Goal: Task Accomplishment & Management: Manage account settings

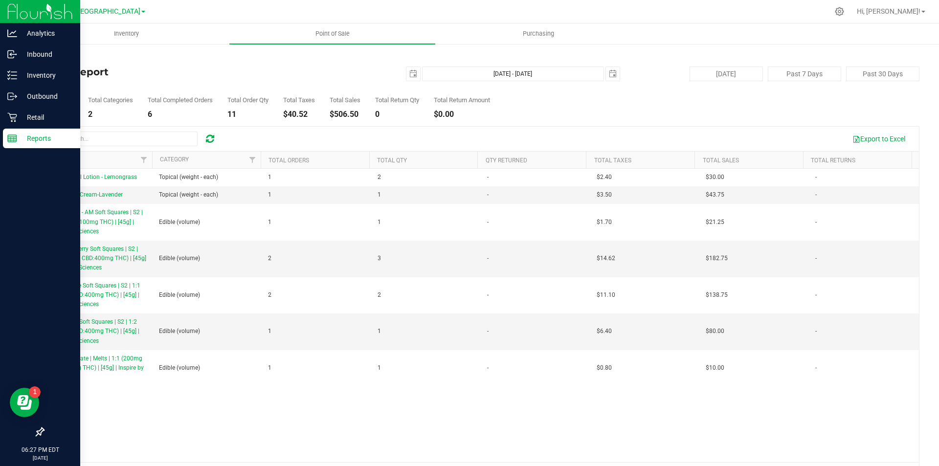
click at [53, 134] on p "Reports" at bounding box center [46, 138] width 59 height 12
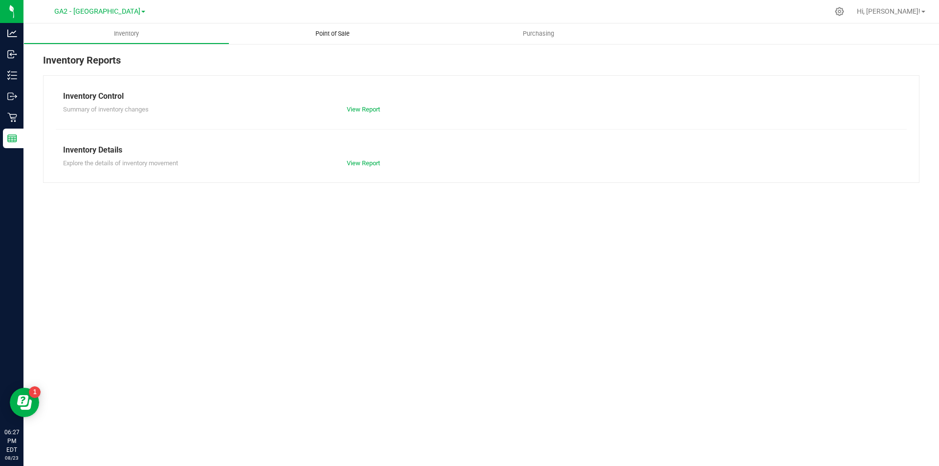
click at [336, 33] on span "Point of Sale" at bounding box center [332, 33] width 61 height 9
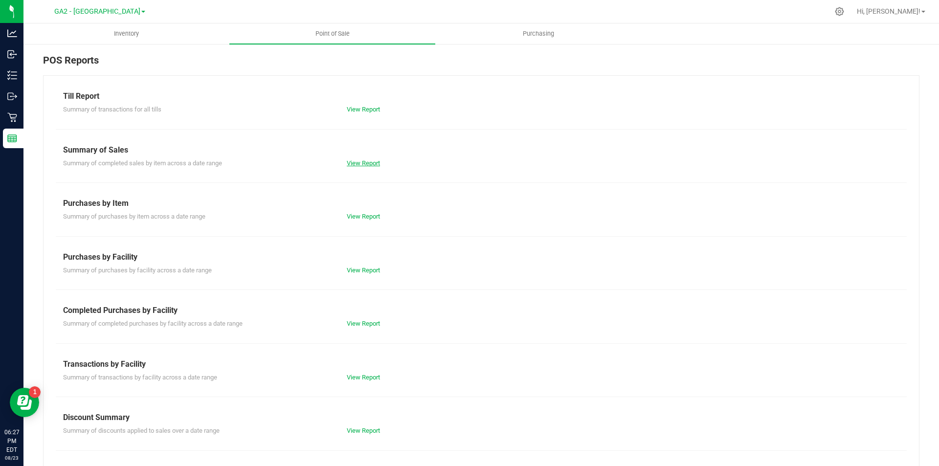
click at [355, 165] on link "View Report" at bounding box center [363, 162] width 33 height 7
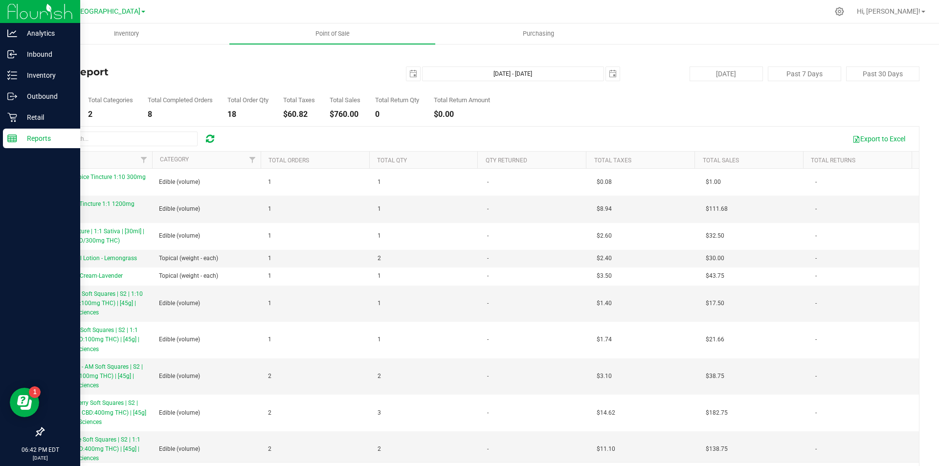
click at [36, 130] on div "Reports" at bounding box center [41, 139] width 77 height 20
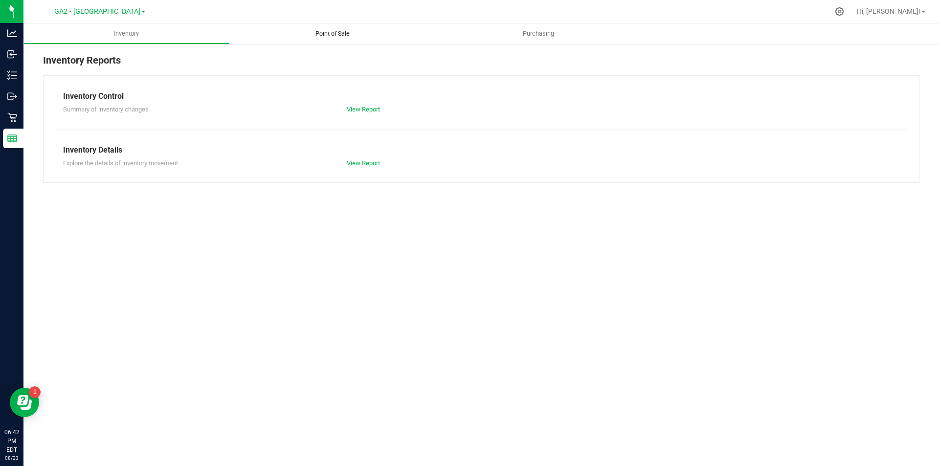
click at [333, 33] on span "Point of Sale" at bounding box center [332, 33] width 61 height 9
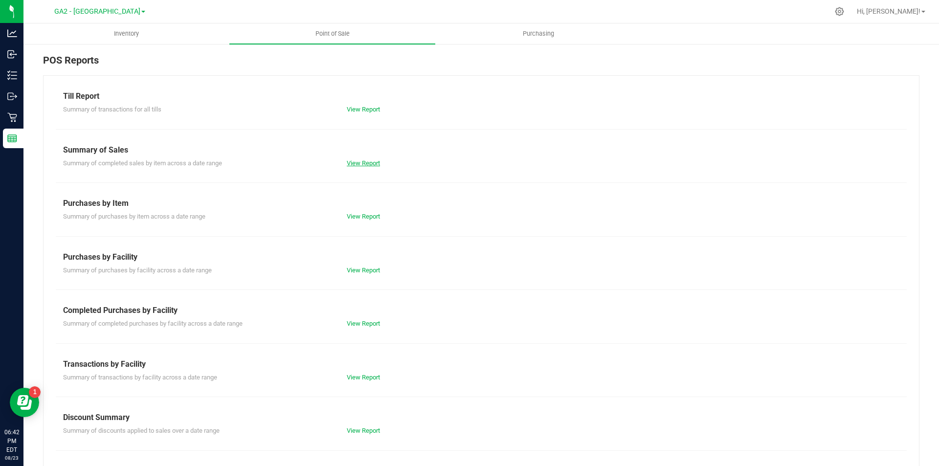
click at [362, 161] on link "View Report" at bounding box center [363, 162] width 33 height 7
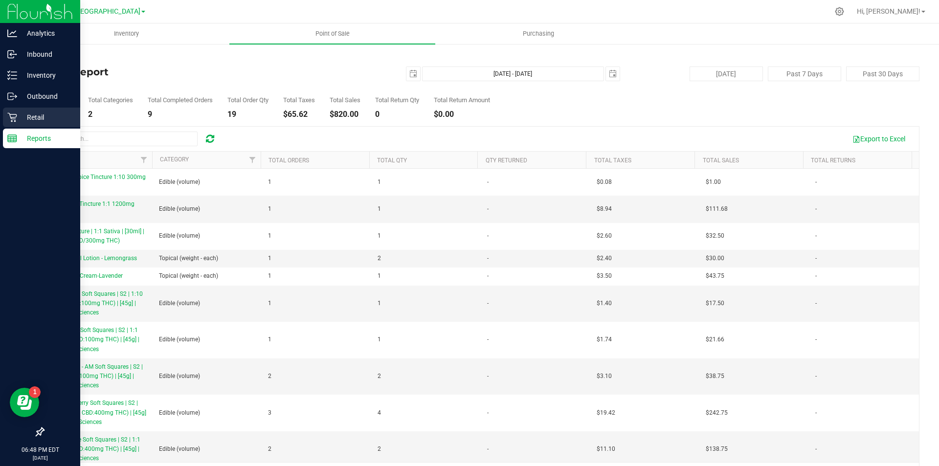
click at [43, 116] on p "Retail" at bounding box center [46, 117] width 59 height 12
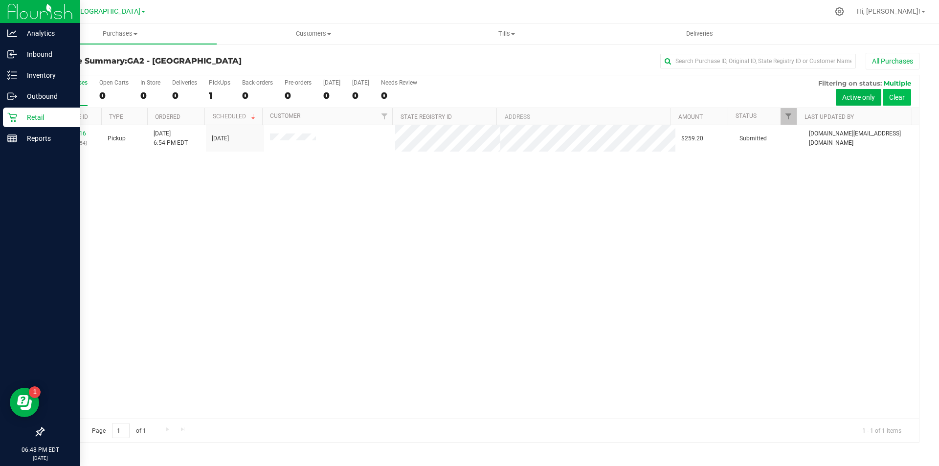
click at [901, 99] on button "Clear" at bounding box center [897, 97] width 28 height 17
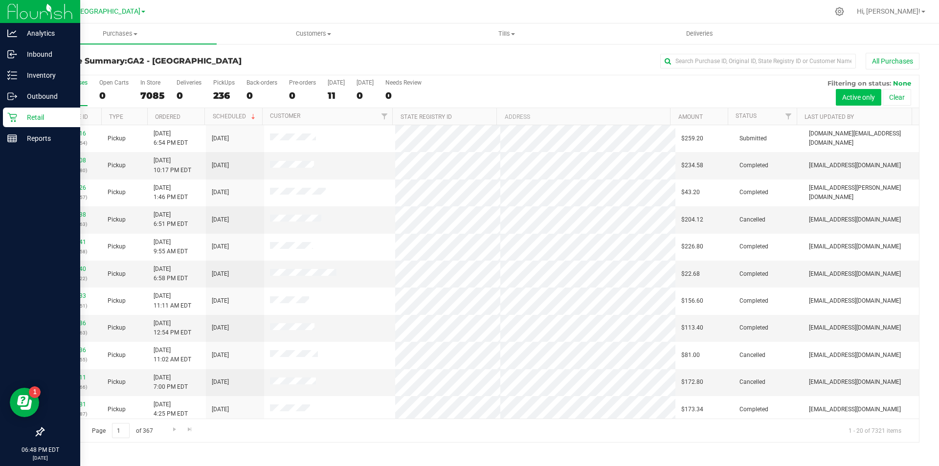
click at [844, 94] on button "Active only" at bounding box center [858, 97] width 45 height 17
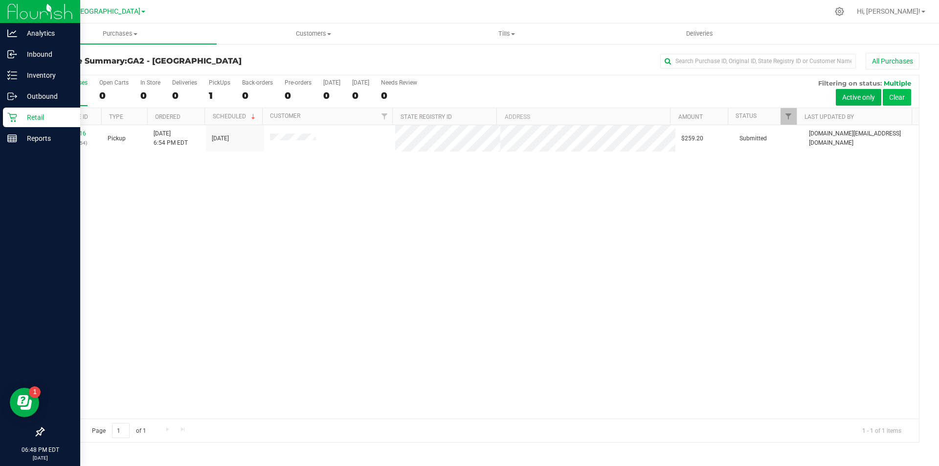
click at [901, 95] on button "Clear" at bounding box center [897, 97] width 28 height 17
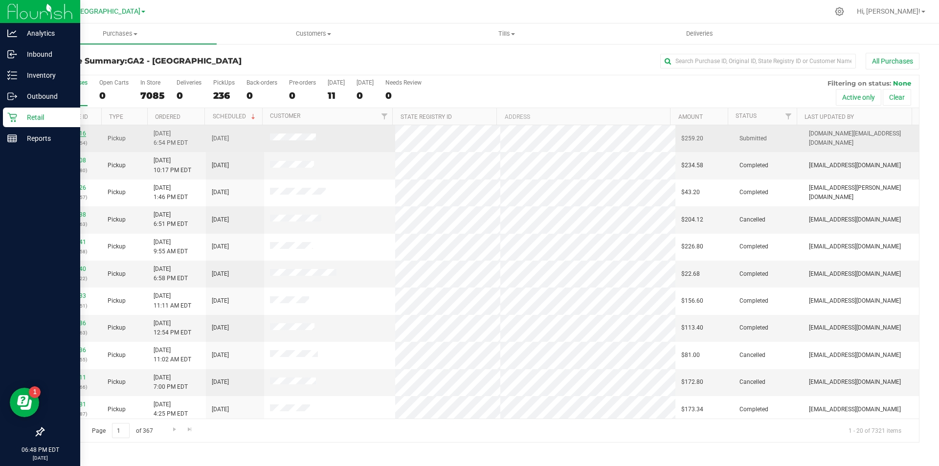
click at [76, 136] on link "00028416" at bounding box center [72, 133] width 27 height 7
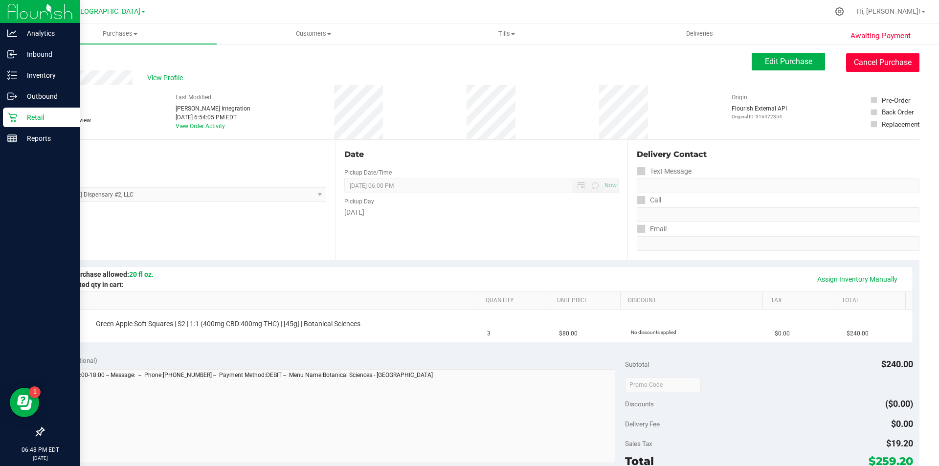
click at [872, 65] on button "Cancel Purchase" at bounding box center [882, 62] width 73 height 19
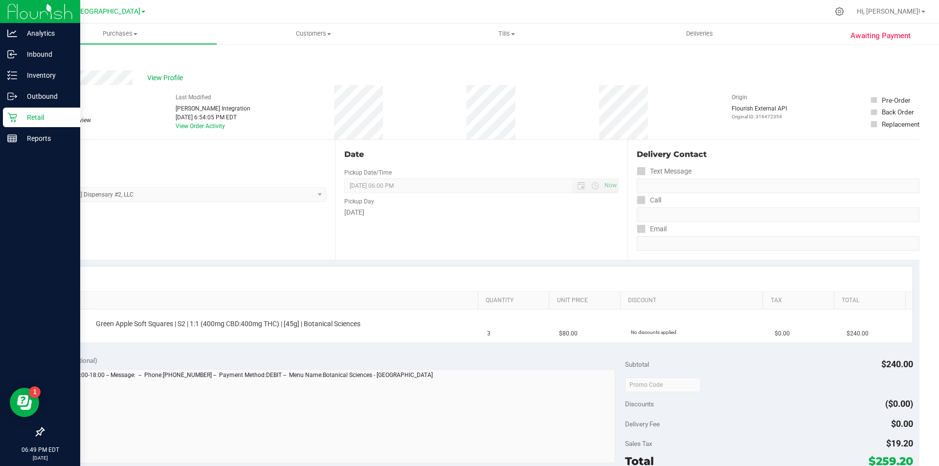
click at [20, 117] on p "Retail" at bounding box center [46, 117] width 59 height 12
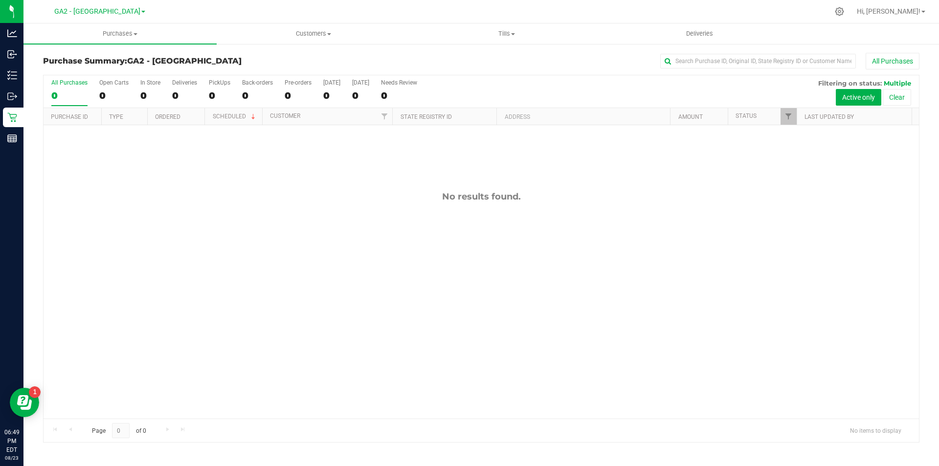
click at [375, 185] on div "No results found." at bounding box center [481, 304] width 875 height 359
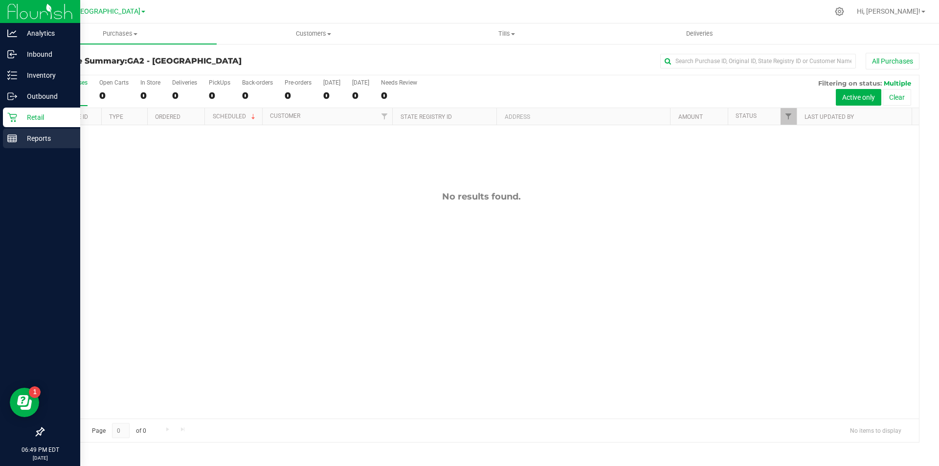
click at [22, 146] on div "Reports" at bounding box center [41, 139] width 77 height 20
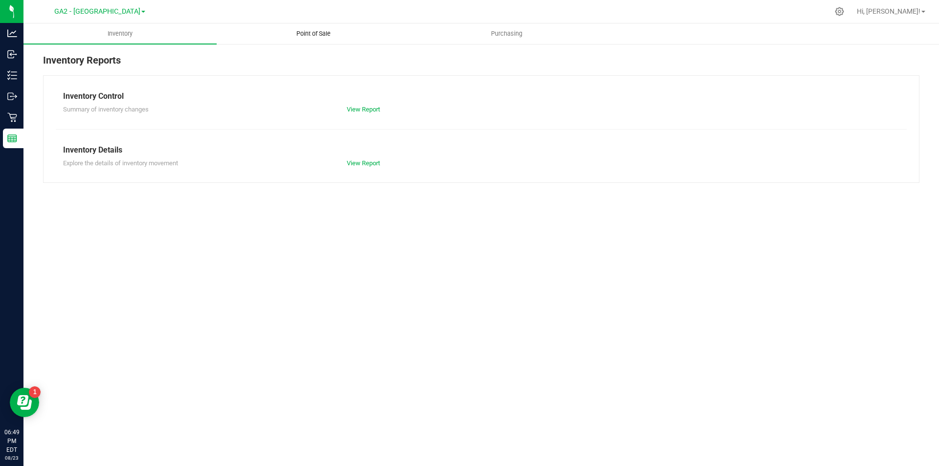
click at [313, 33] on span "Point of Sale" at bounding box center [313, 33] width 61 height 9
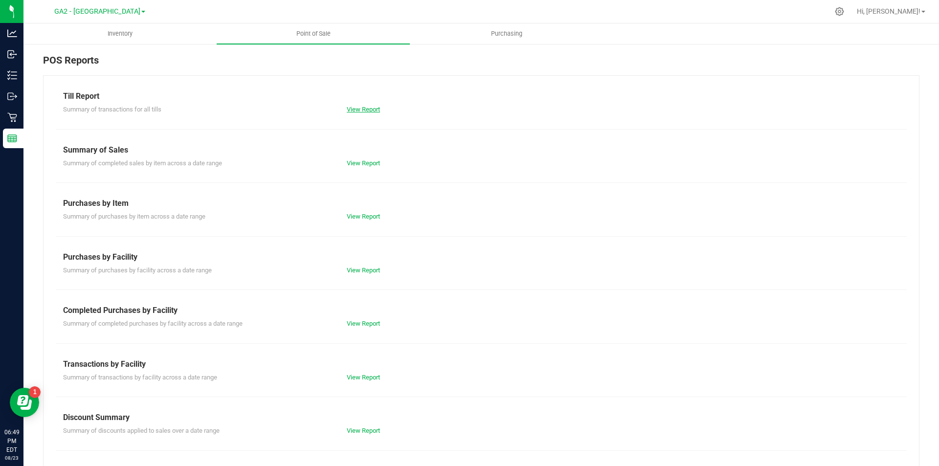
click at [350, 108] on link "View Report" at bounding box center [363, 109] width 33 height 7
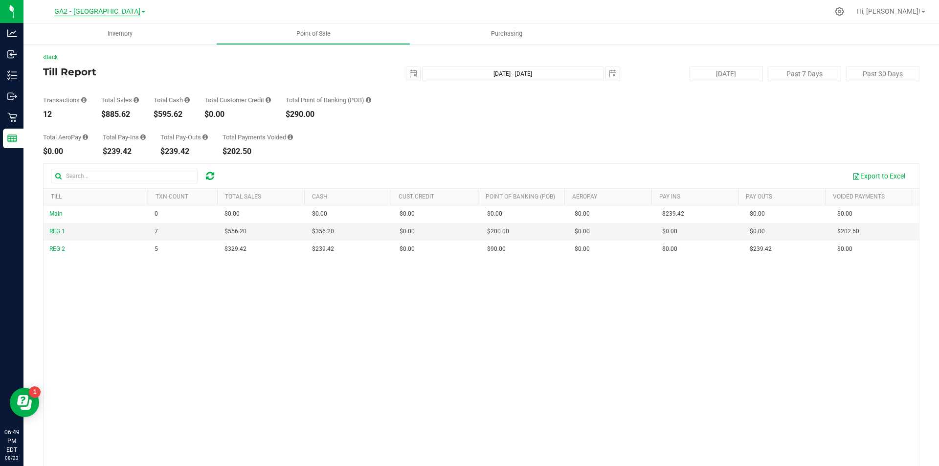
click at [126, 10] on span "GA2 - [GEOGRAPHIC_DATA]" at bounding box center [97, 11] width 86 height 9
click at [114, 29] on link "GA1 - [PERSON_NAME]" at bounding box center [99, 34] width 143 height 13
click at [118, 10] on span "GA1 - [PERSON_NAME]" at bounding box center [97, 11] width 73 height 9
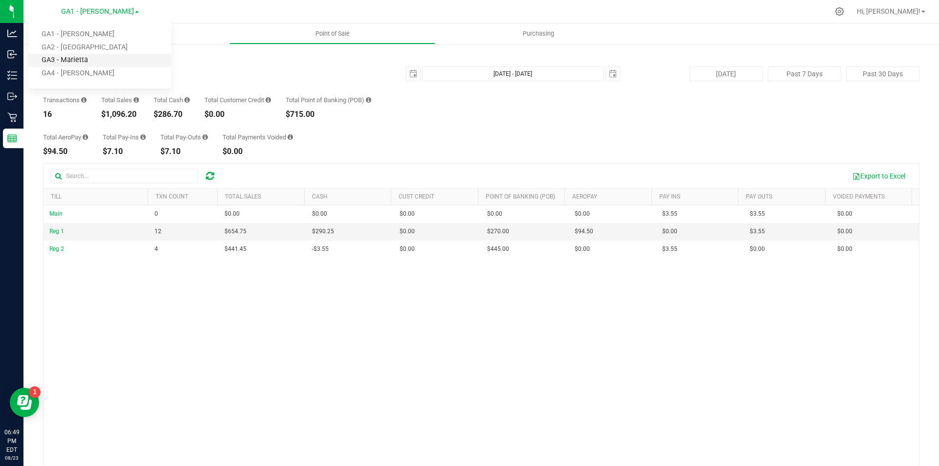
click at [108, 59] on link "GA3 - Marietta" at bounding box center [99, 60] width 143 height 13
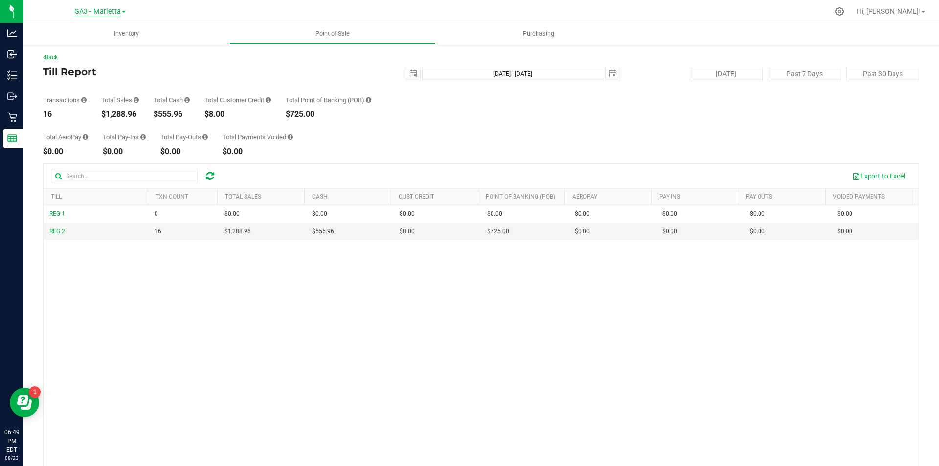
click at [120, 14] on span "GA3 - Marietta" at bounding box center [97, 11] width 46 height 9
click at [86, 70] on link "GA4 - [PERSON_NAME]" at bounding box center [99, 73] width 143 height 13
click at [135, 13] on span at bounding box center [137, 12] width 4 height 2
click at [115, 34] on link "GA1 - [PERSON_NAME]" at bounding box center [99, 34] width 143 height 13
click at [121, 14] on span "GA1 - [PERSON_NAME]" at bounding box center [97, 11] width 73 height 9
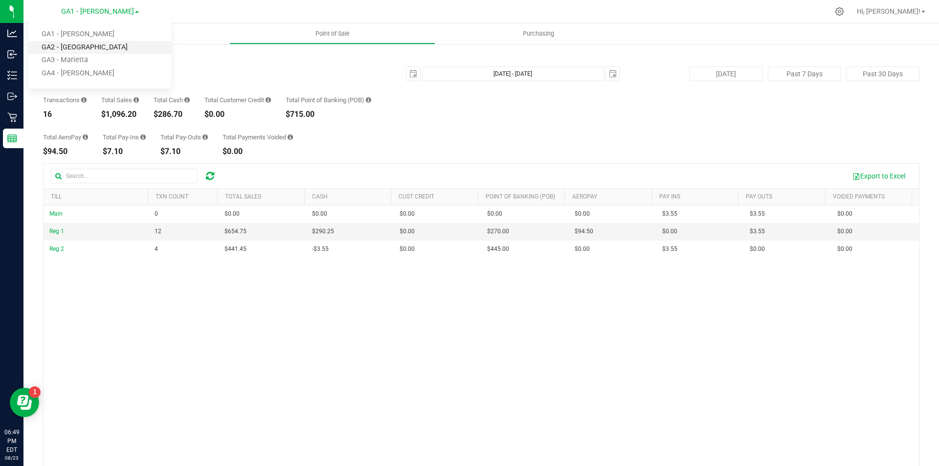
click at [95, 44] on link "GA2 - [GEOGRAPHIC_DATA]" at bounding box center [99, 47] width 143 height 13
click at [901, 11] on span "Hi, [PERSON_NAME]!" at bounding box center [889, 11] width 64 height 8
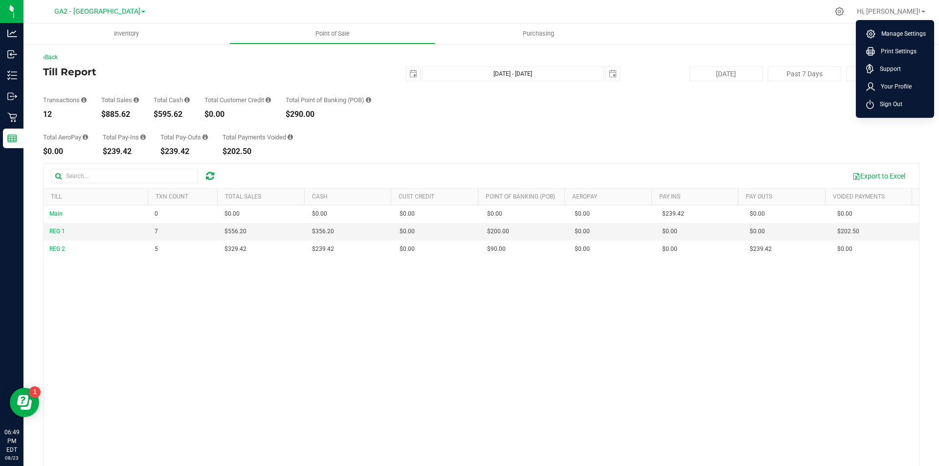
click at [816, 124] on div "Total AeroPay $0.00 Total Pay-Ins $239.42 Total Pay-Outs $239.42 Total Payments…" at bounding box center [481, 136] width 876 height 37
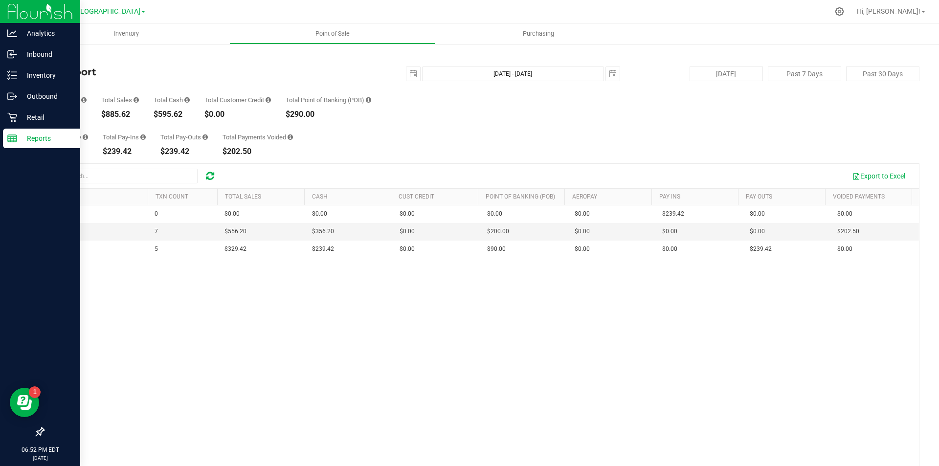
click at [30, 137] on p "Reports" at bounding box center [46, 138] width 59 height 12
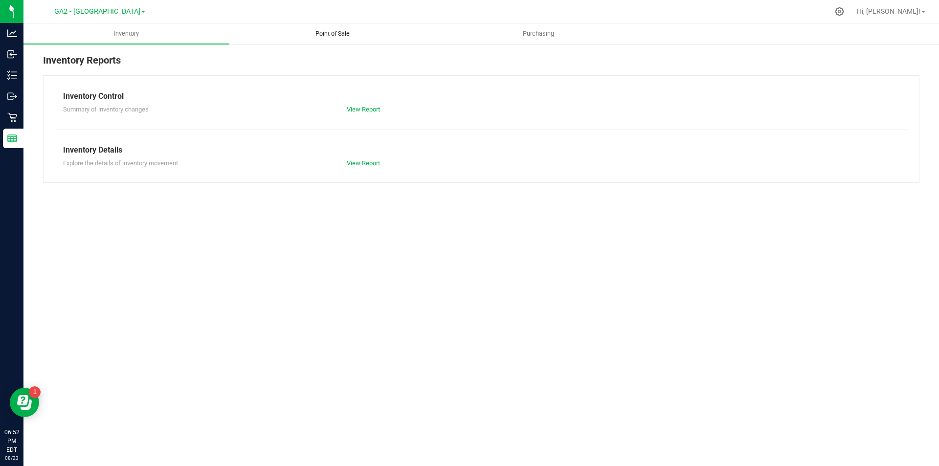
click at [323, 29] on uib-tab-heading "Point of Sale" at bounding box center [332, 34] width 205 height 20
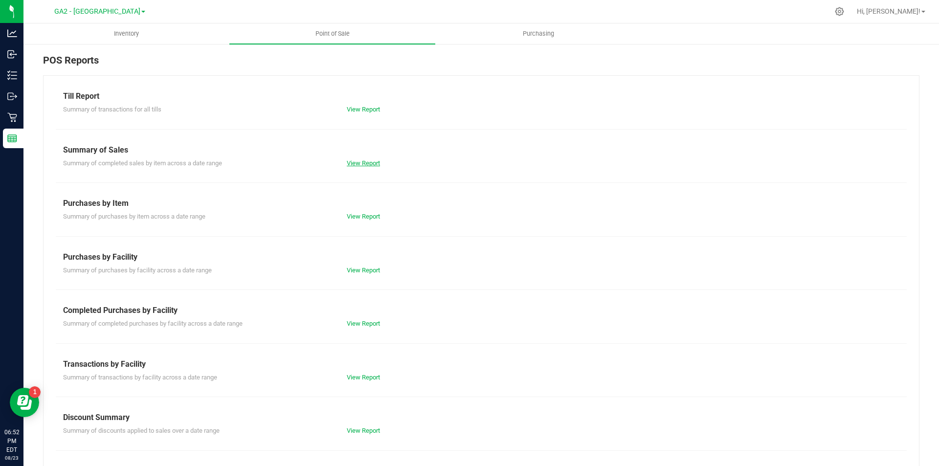
click at [369, 164] on link "View Report" at bounding box center [363, 162] width 33 height 7
